Goal: Transaction & Acquisition: Purchase product/service

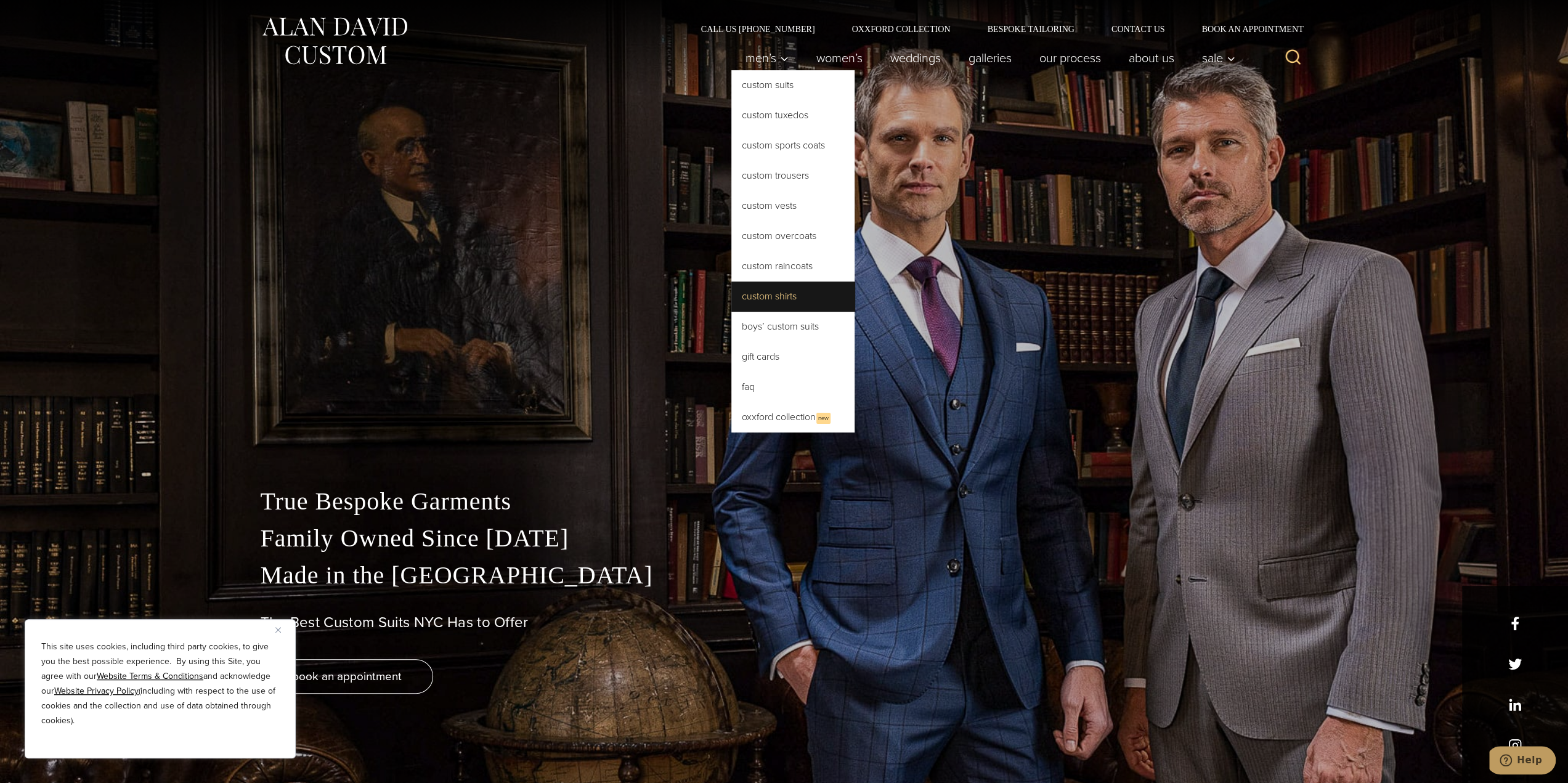
click at [782, 301] on link "Custom Shirts" at bounding box center [793, 296] width 123 height 29
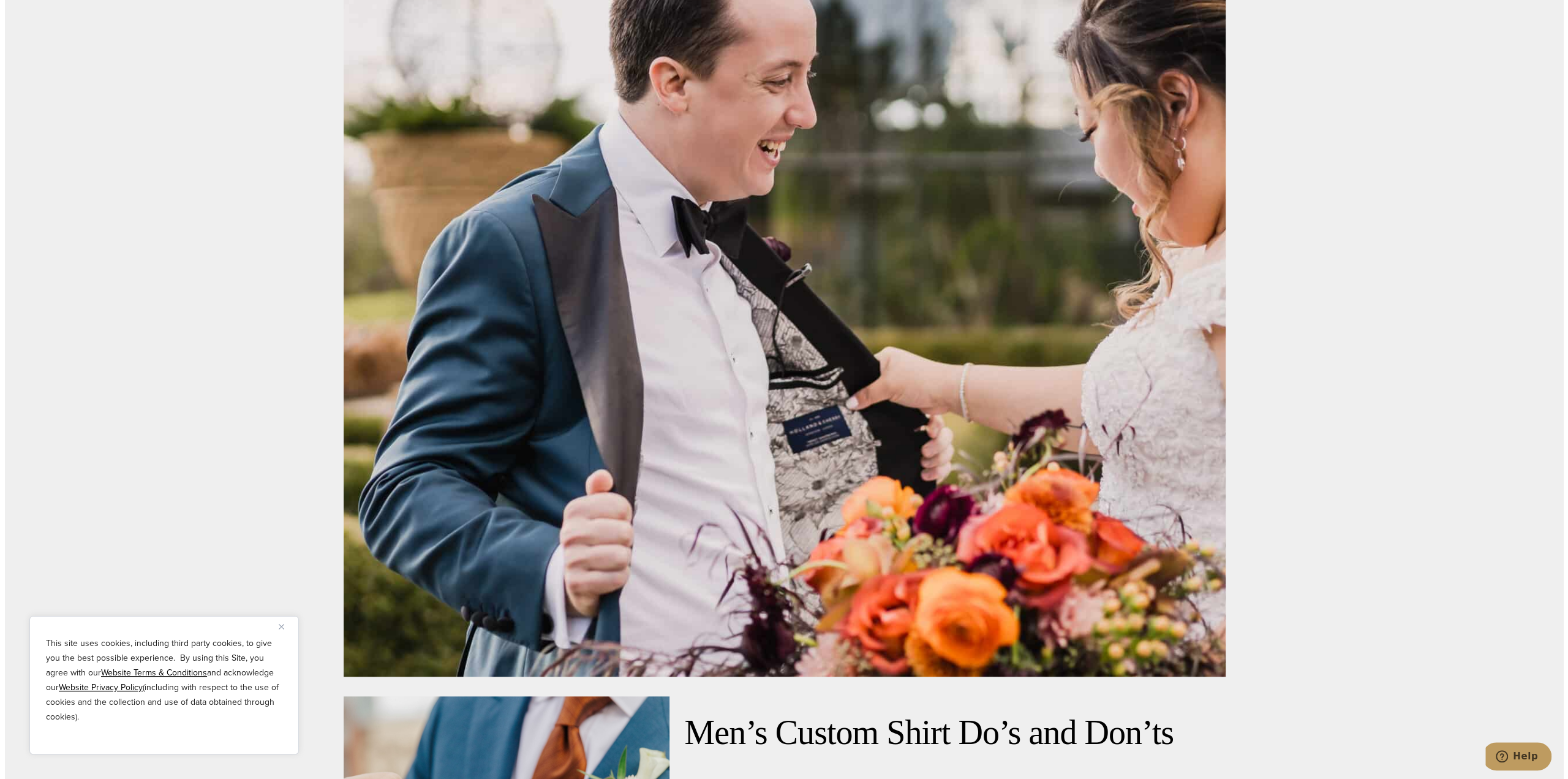
scroll to position [5761, 0]
